Goal: Information Seeking & Learning: Learn about a topic

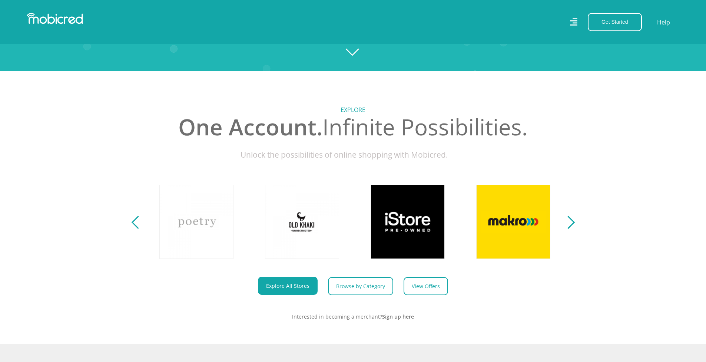
scroll to position [0, 422]
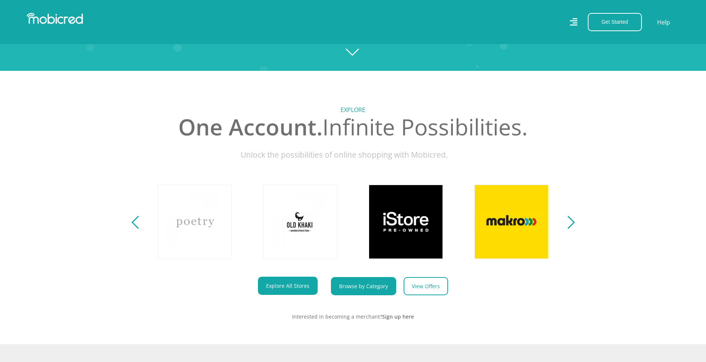
click at [360, 287] on link "Browse by Category" at bounding box center [363, 286] width 65 height 18
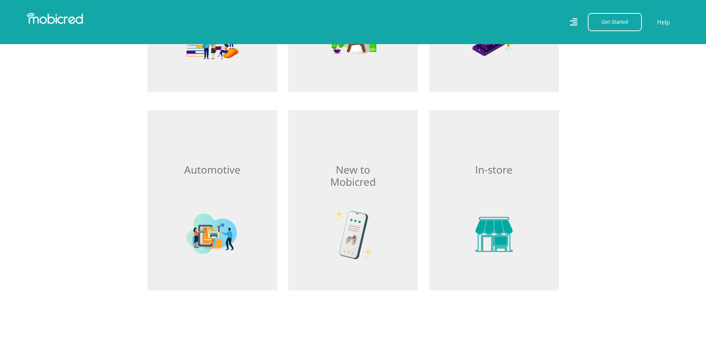
scroll to position [1074, 0]
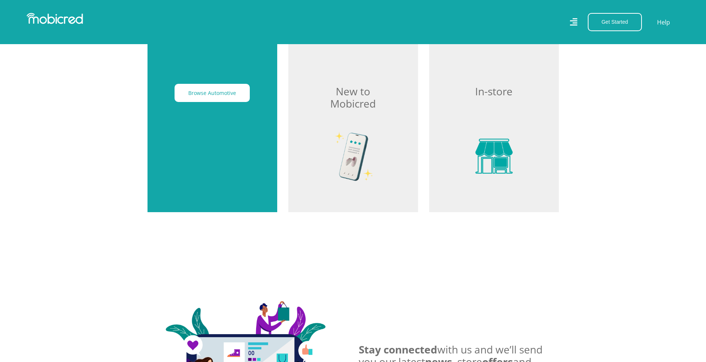
click at [236, 139] on div "Browse Automotive" at bounding box center [212, 122] width 130 height 180
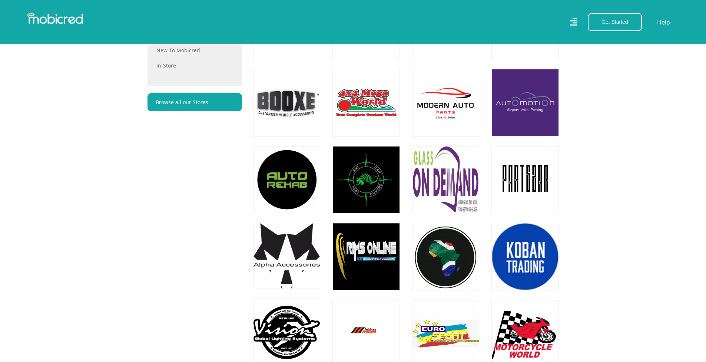
scroll to position [704, 0]
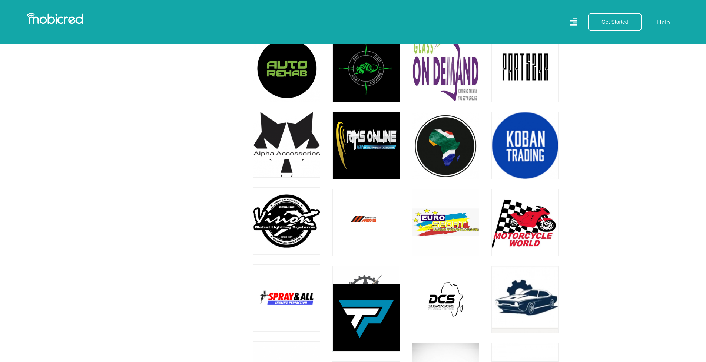
click at [603, 206] on section "STORES Find Automotive Stores Change Categories All All Home Hobbies and Lifest…" at bounding box center [353, 70] width 706 height 955
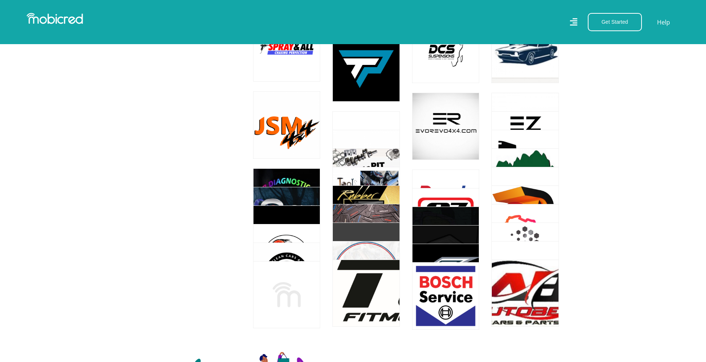
scroll to position [926, 0]
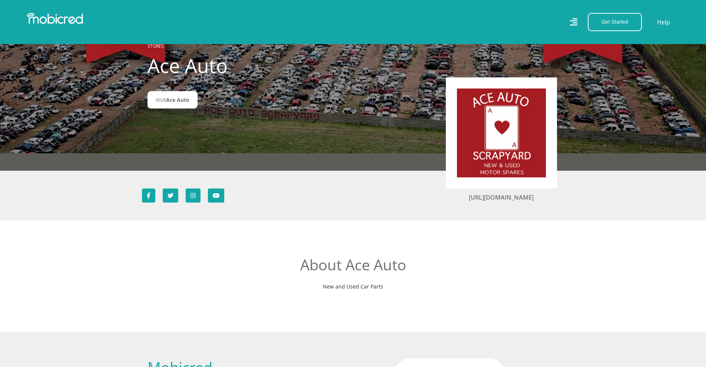
scroll to position [37, 0]
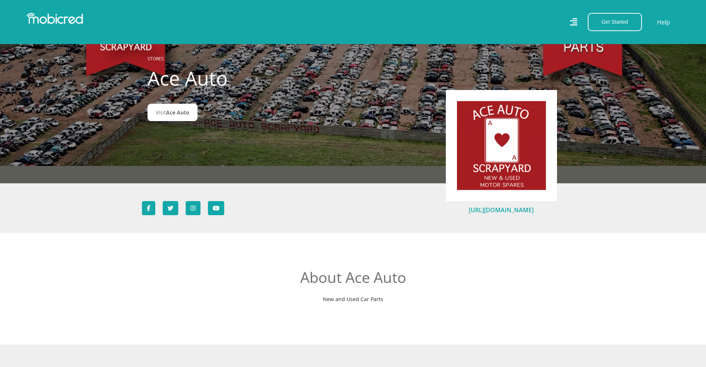
click at [512, 212] on link "[URL][DOMAIN_NAME]" at bounding box center [501, 210] width 65 height 8
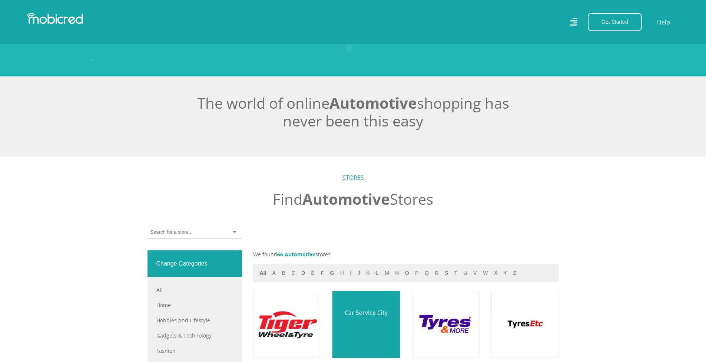
scroll to position [222, 0]
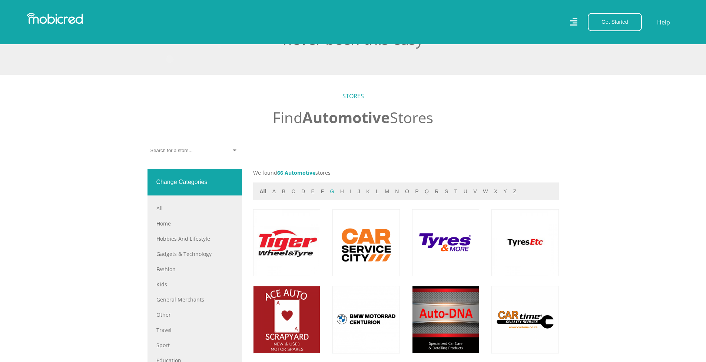
click at [329, 196] on button "g" at bounding box center [332, 191] width 9 height 9
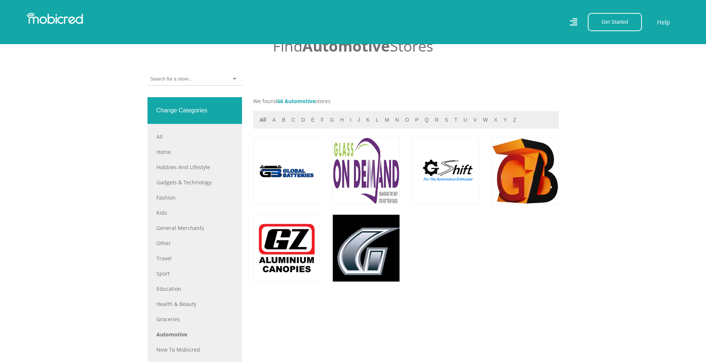
scroll to position [296, 0]
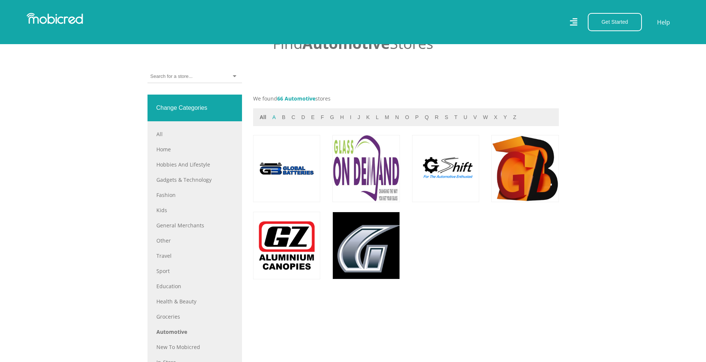
click at [273, 122] on button "a" at bounding box center [274, 117] width 8 height 9
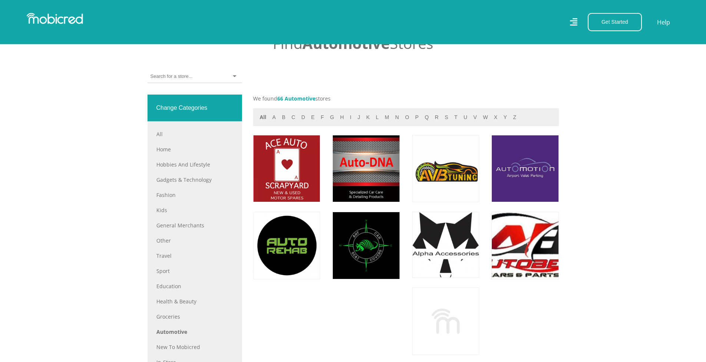
scroll to position [259, 0]
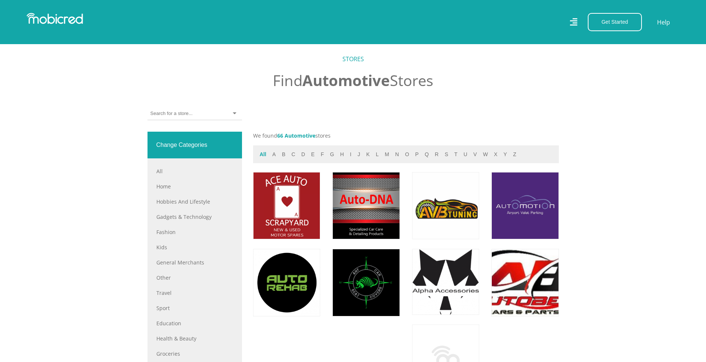
click at [263, 154] on button "All" at bounding box center [262, 154] width 11 height 9
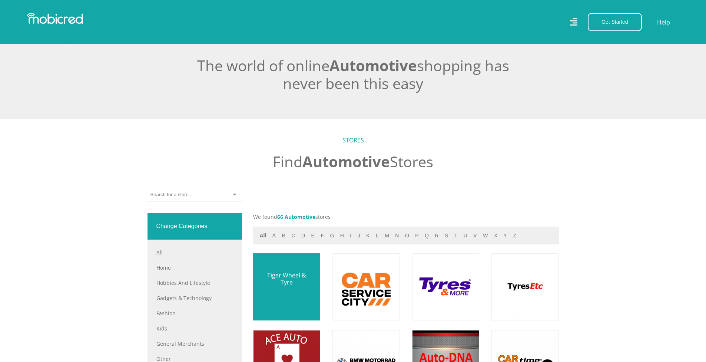
scroll to position [222, 0]
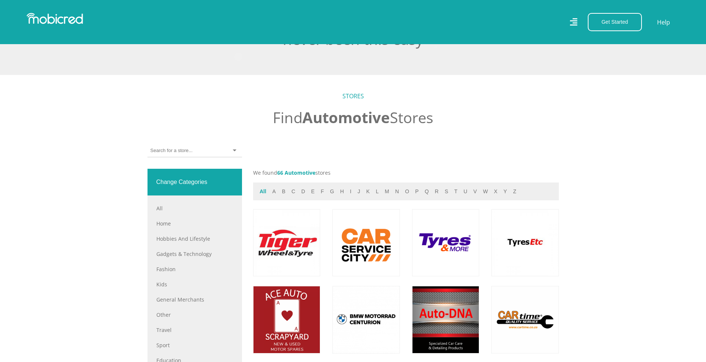
click at [259, 195] on button "All" at bounding box center [262, 191] width 11 height 9
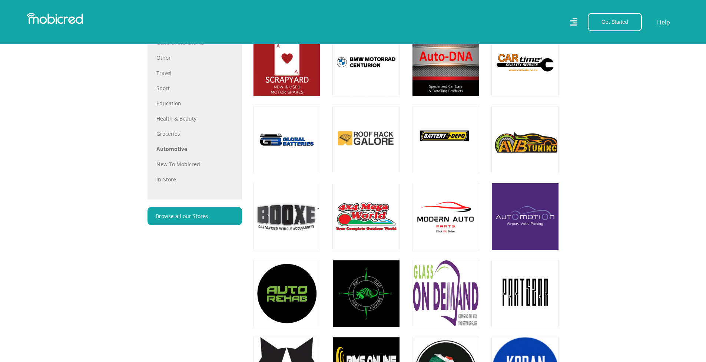
scroll to position [482, 0]
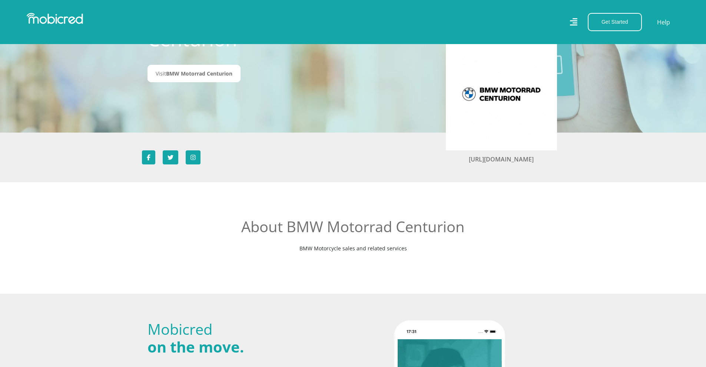
scroll to position [74, 0]
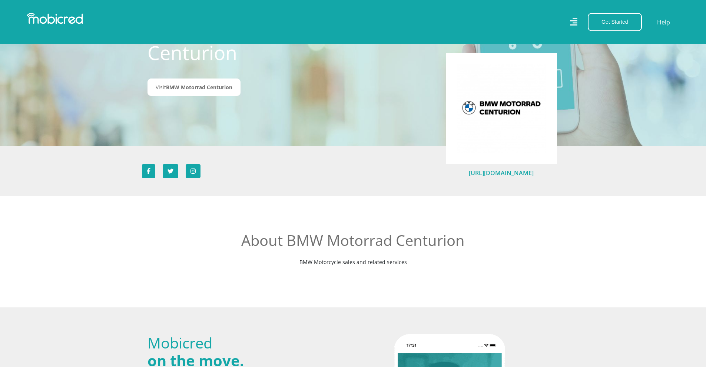
click at [509, 173] on link "http://www.bavarianmc.co.za/" at bounding box center [501, 173] width 65 height 8
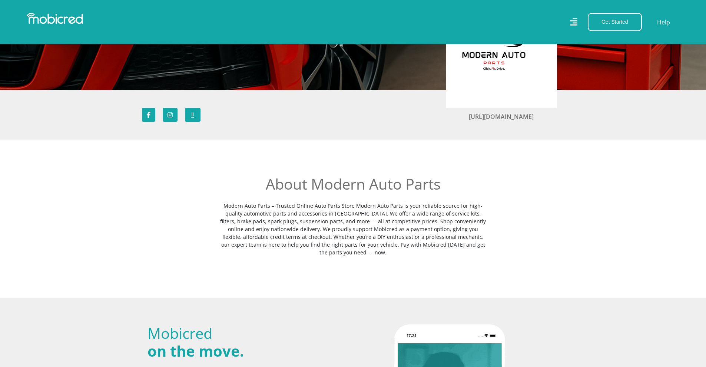
scroll to position [148, 0]
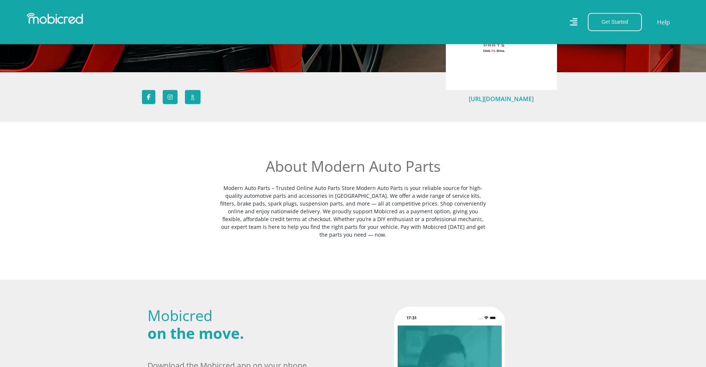
click at [520, 103] on link "https://www.modernautoparts.co.za" at bounding box center [501, 99] width 65 height 8
click at [480, 102] on link "https://www.modernautoparts.co.za" at bounding box center [501, 99] width 65 height 8
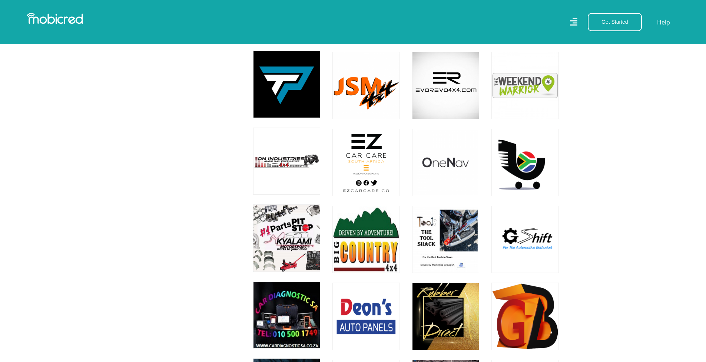
scroll to position [1000, 0]
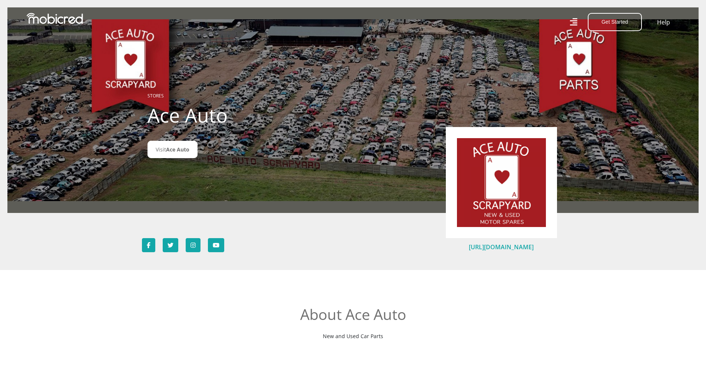
click at [492, 244] on link "https://www.aceauto.co.za/" at bounding box center [501, 247] width 65 height 8
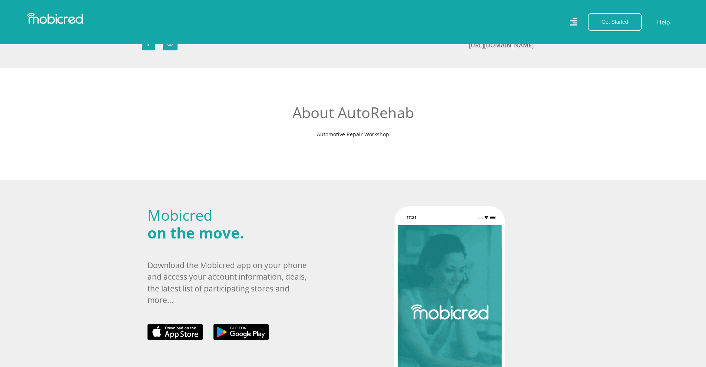
scroll to position [222, 0]
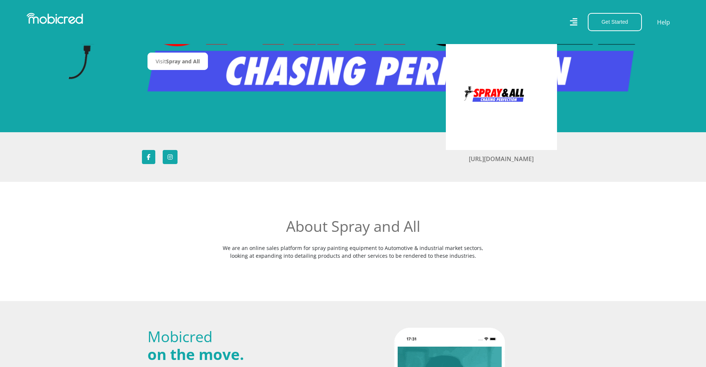
scroll to position [111, 0]
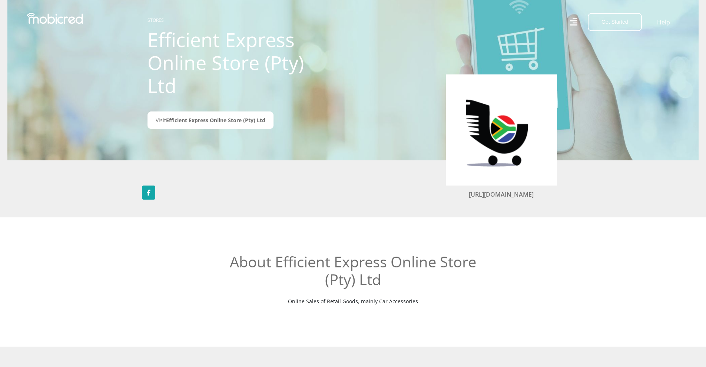
scroll to position [74, 0]
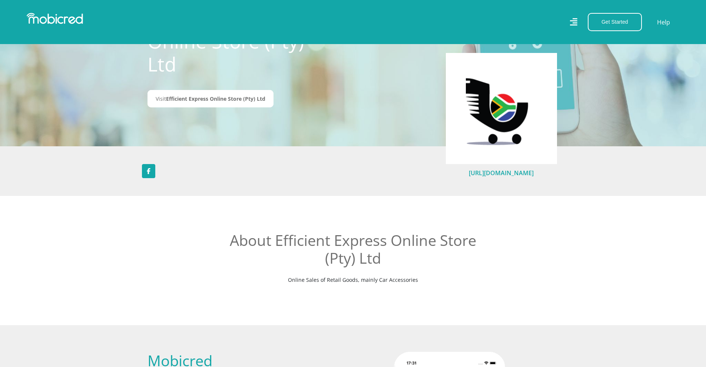
click at [492, 174] on link "https://www.efficientexpress.co.za/" at bounding box center [501, 173] width 65 height 8
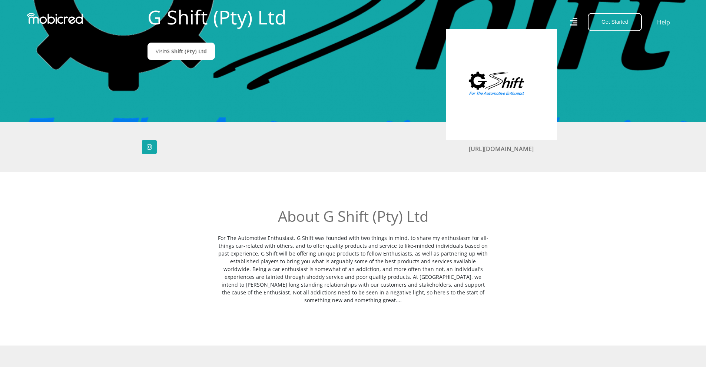
scroll to position [111, 0]
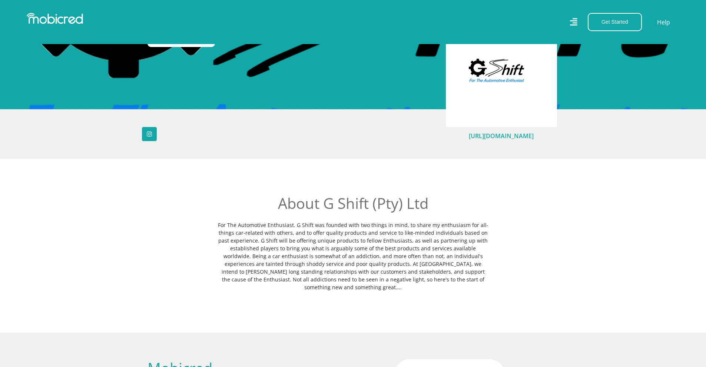
click at [502, 136] on link "[URL][DOMAIN_NAME]" at bounding box center [501, 136] width 65 height 8
